Goal: Obtain resource: Download file/media

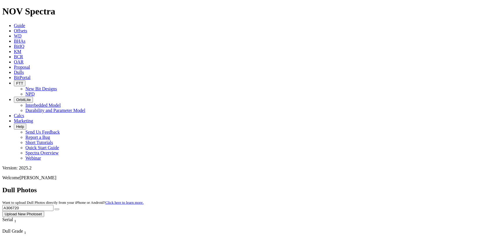
click at [27, 28] on link "Offsets" at bounding box center [20, 30] width 13 height 5
click at [27, 28] on span "Offsets" at bounding box center [20, 30] width 13 height 5
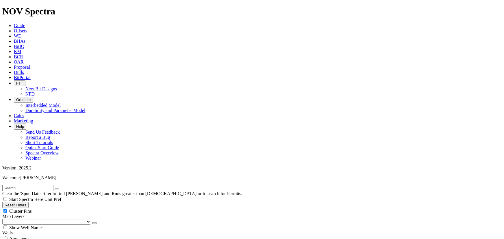
click at [44, 185] on input "text" at bounding box center [27, 188] width 51 height 6
drag, startPoint x: 33, startPoint y: 26, endPoint x: -15, endPoint y: 26, distance: 48.5
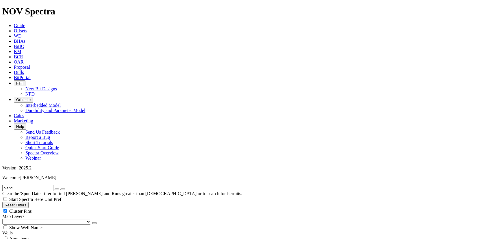
type input "blanc"
drag, startPoint x: 18, startPoint y: 197, endPoint x: 0, endPoint y: 198, distance: 17.6
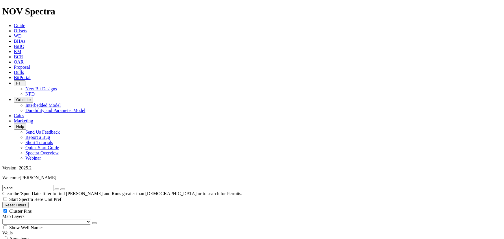
type input "[DATE]"
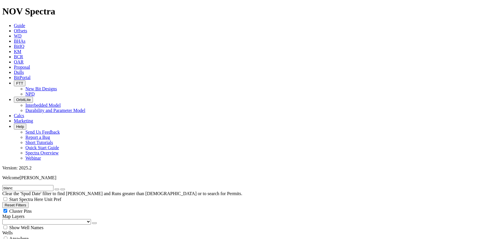
drag, startPoint x: 25, startPoint y: 27, endPoint x: 49, endPoint y: 25, distance: 24.1
click at [17, 185] on input "Carina" at bounding box center [27, 188] width 51 height 6
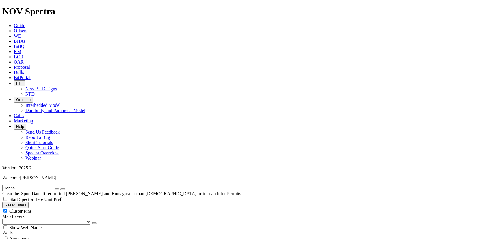
click at [17, 185] on input "Carina" at bounding box center [27, 188] width 51 height 6
type input "b"
type input "dobby"
click at [60, 189] on button "submit" at bounding box center [62, 190] width 5 height 2
